Goal: Task Accomplishment & Management: Manage account settings

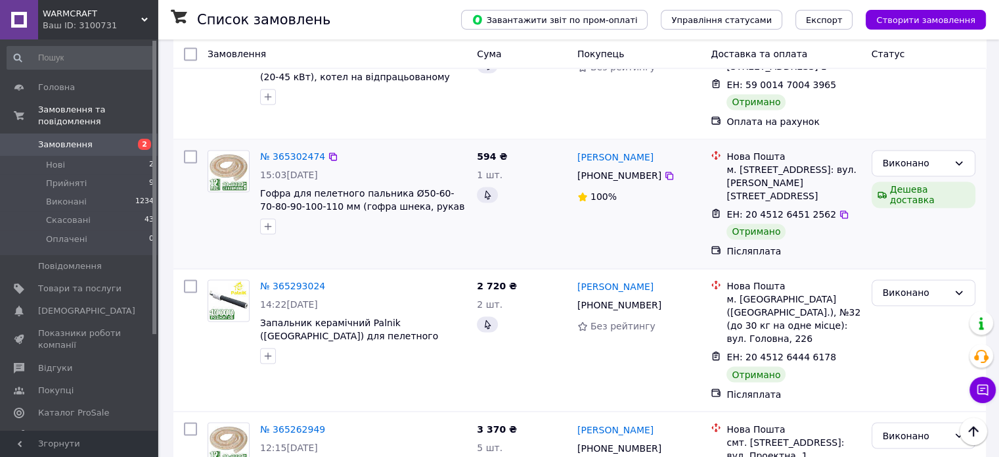
scroll to position [2130, 0]
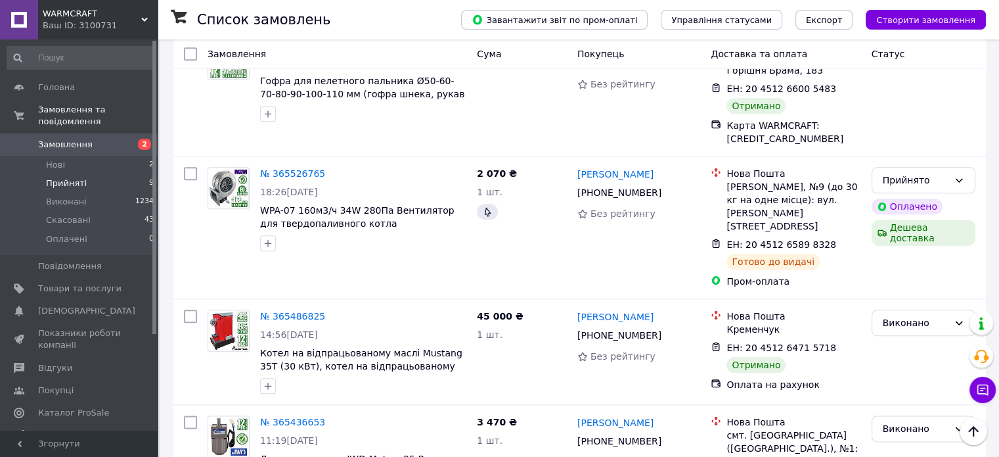
click at [65, 177] on span "Прийняті" at bounding box center [66, 183] width 41 height 12
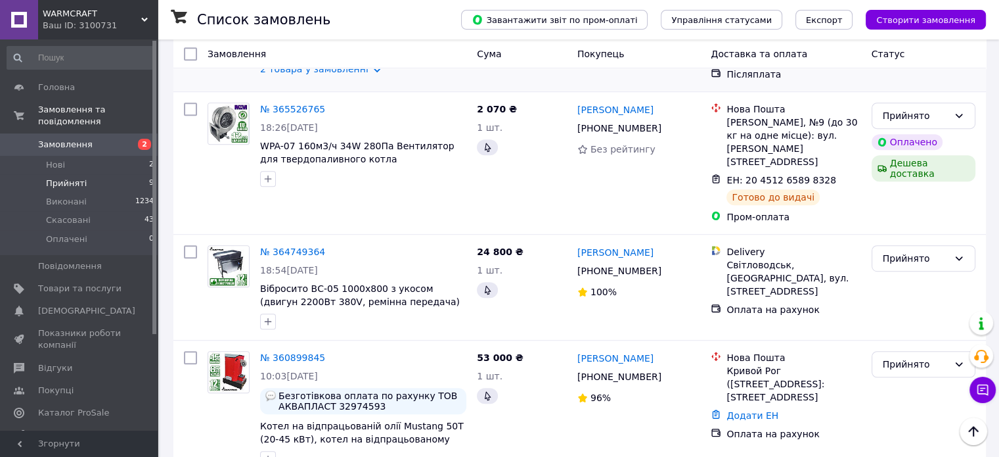
scroll to position [793, 0]
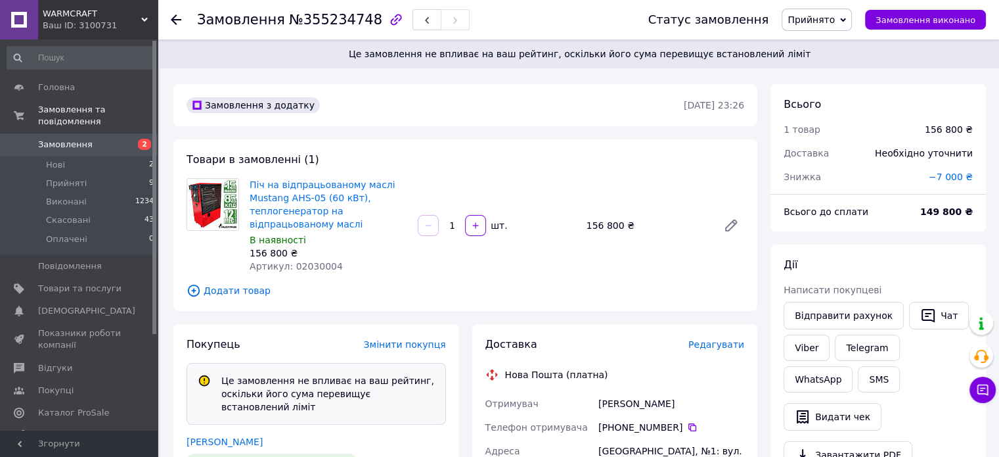
click at [313, 377] on div "Це замовлення не впливає на ваш рейтинг, оскільки його сума перевищує встановле…" at bounding box center [328, 393] width 224 height 39
click at [307, 390] on div "Це замовлення не впливає на ваш рейтинг, оскільки його сума перевищує встановле…" at bounding box center [328, 393] width 224 height 39
click at [201, 380] on icon at bounding box center [205, 380] width 10 height 10
click at [203, 380] on icon at bounding box center [205, 380] width 10 height 10
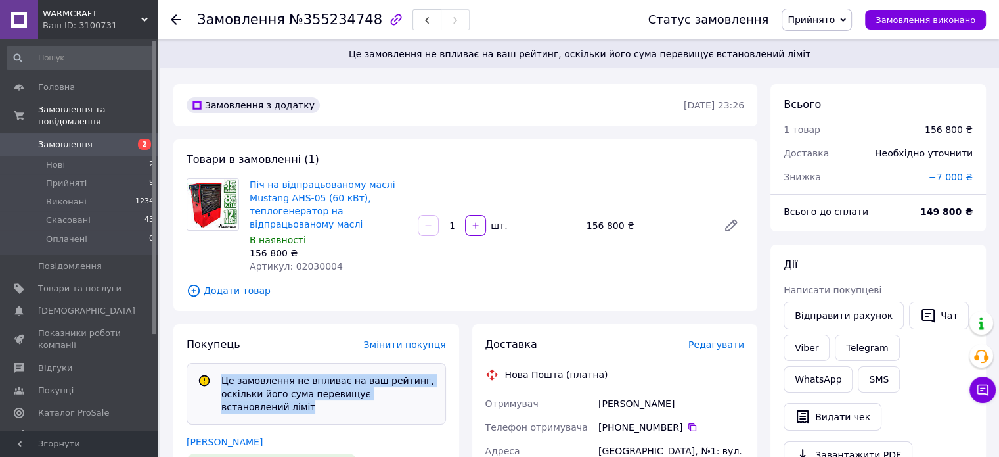
click at [203, 380] on icon at bounding box center [205, 380] width 10 height 10
click at [271, 388] on div "Це замовлення не впливає на ваш рейтинг, оскільки його сума перевищує встановле…" at bounding box center [328, 393] width 224 height 39
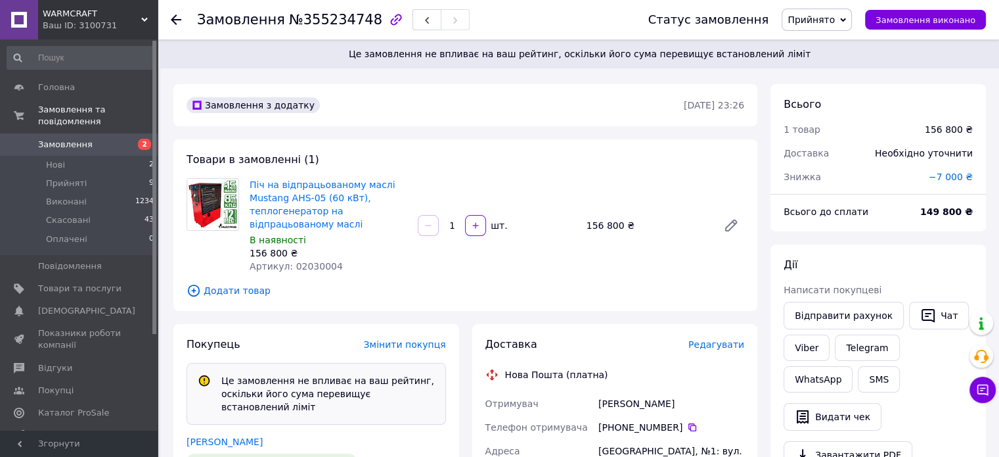
click at [68, 139] on span "Замовлення" at bounding box center [65, 145] width 55 height 12
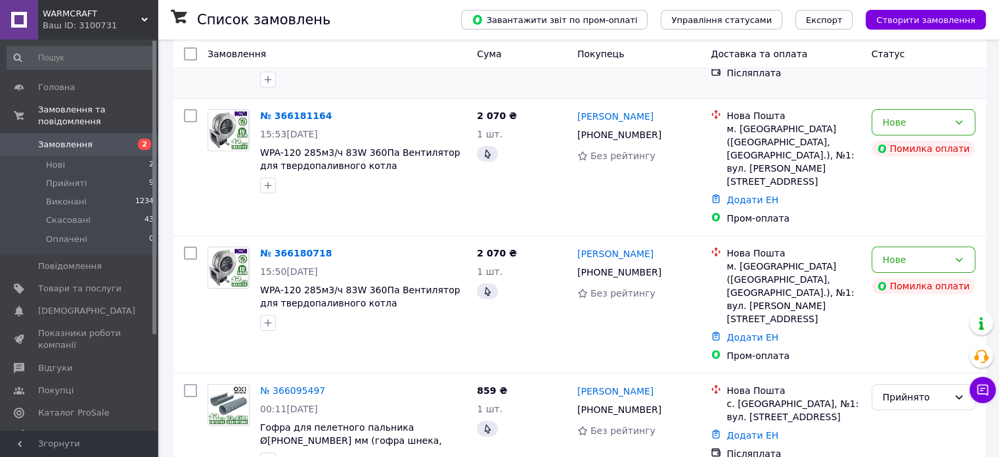
scroll to position [197, 0]
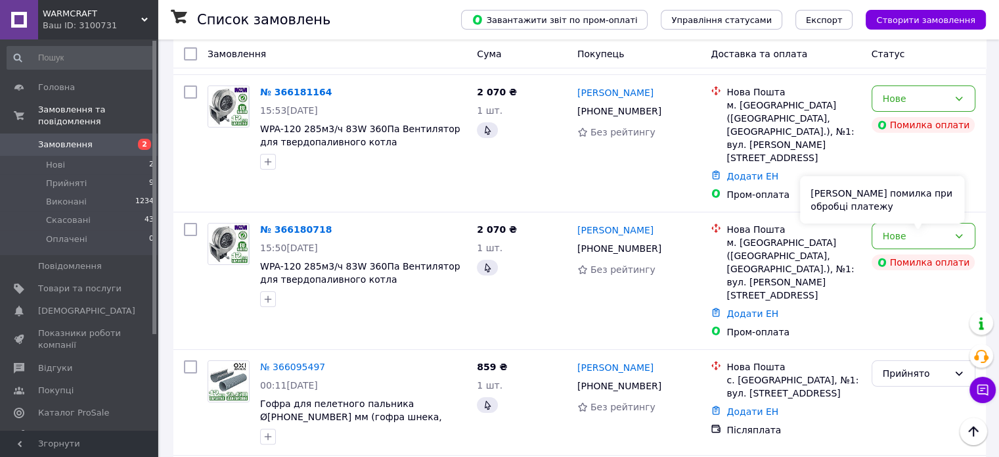
click at [912, 215] on div "Сталася помилка при обробці платежу" at bounding box center [882, 199] width 164 height 47
click at [959, 231] on icon at bounding box center [959, 236] width 11 height 11
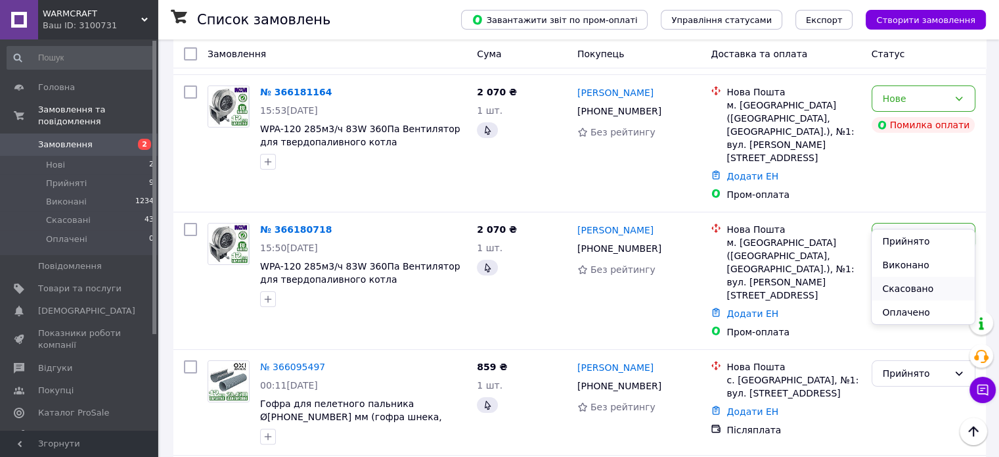
click at [918, 288] on li "Скасовано" at bounding box center [923, 289] width 102 height 24
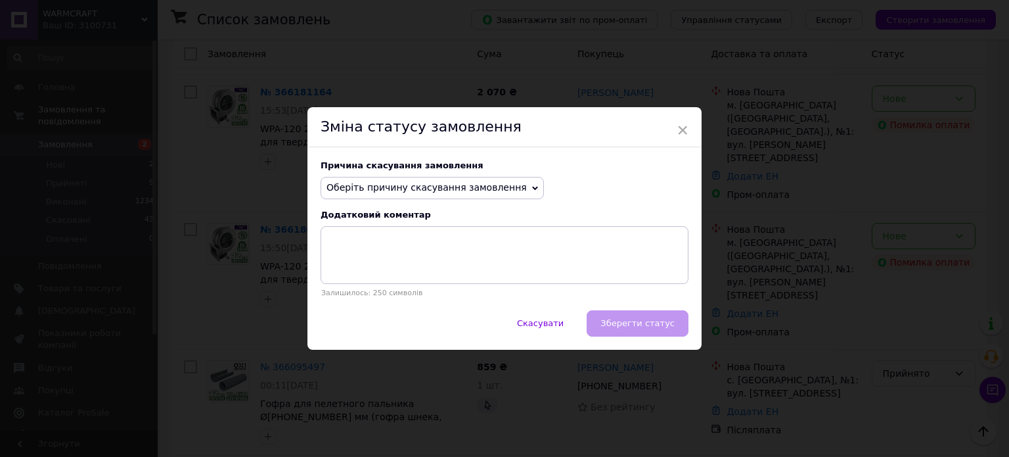
click at [422, 185] on span "Оберіть причину скасування замовлення" at bounding box center [426, 187] width 200 height 11
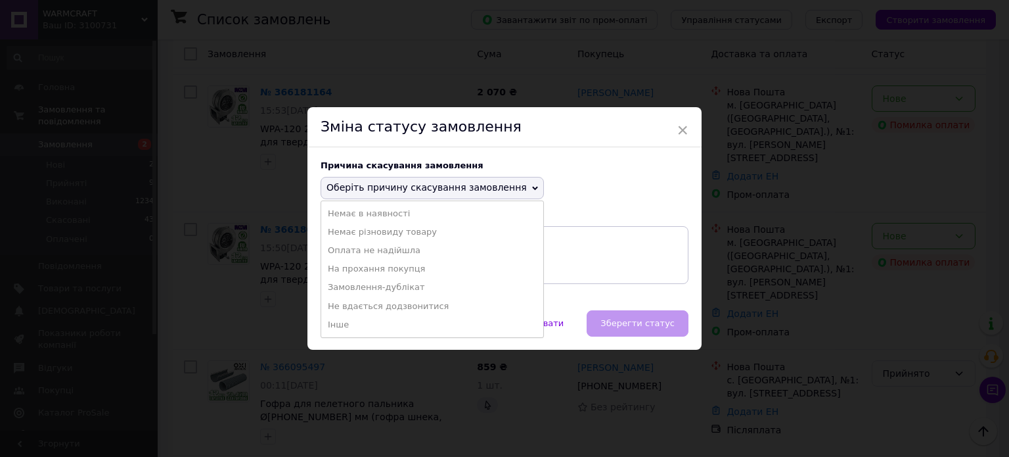
click at [625, 139] on div "Зміна статусу замовлення" at bounding box center [504, 127] width 394 height 40
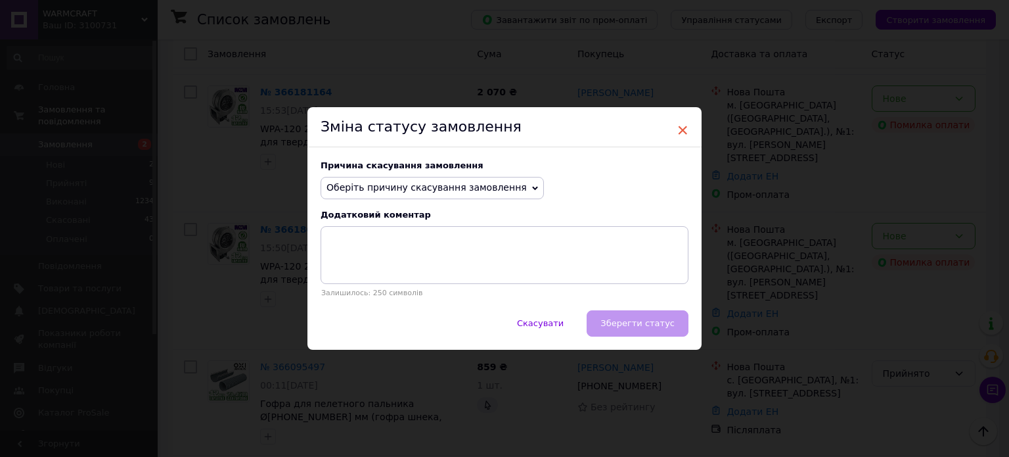
click at [680, 130] on span "×" at bounding box center [683, 130] width 12 height 22
